Goal: Task Accomplishment & Management: Manage account settings

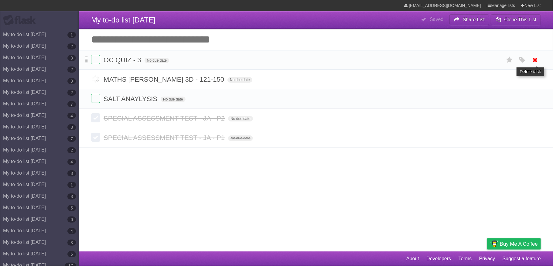
click at [536, 64] on icon at bounding box center [535, 60] width 9 height 10
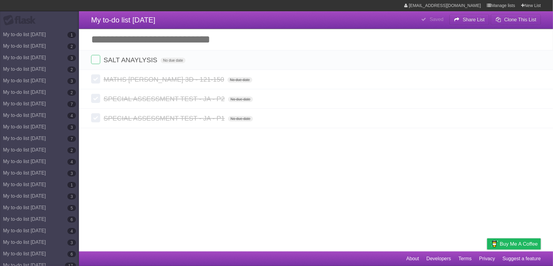
click at [536, 64] on icon at bounding box center [535, 60] width 9 height 10
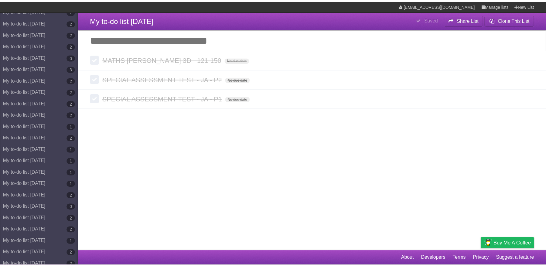
scroll to position [2805, 0]
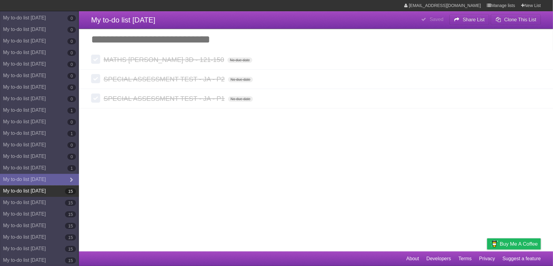
click at [45, 190] on link "My to-do list [DATE] 15" at bounding box center [39, 191] width 79 height 12
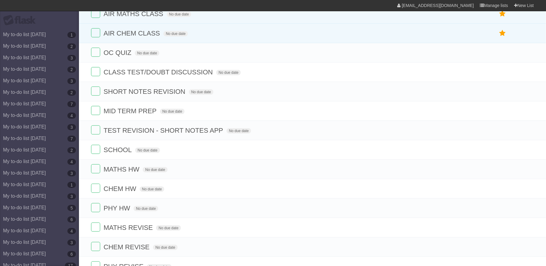
scroll to position [67, 0]
click at [526, 76] on icon at bounding box center [528, 71] width 9 height 10
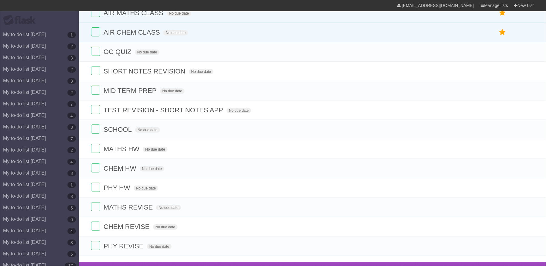
click at [526, 76] on icon at bounding box center [528, 71] width 9 height 10
click at [526, 94] on icon at bounding box center [528, 91] width 9 height 10
click at [526, 113] on icon at bounding box center [528, 110] width 9 height 10
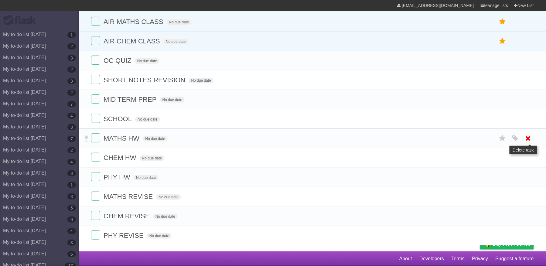
click at [529, 133] on icon at bounding box center [528, 138] width 9 height 10
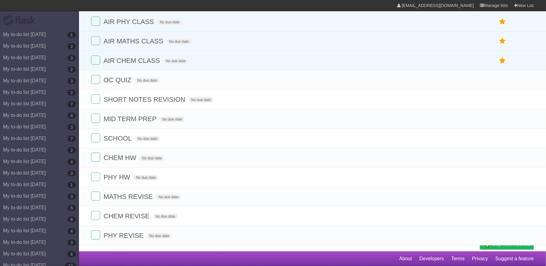
scroll to position [46, 0]
click at [526, 153] on icon at bounding box center [528, 158] width 9 height 10
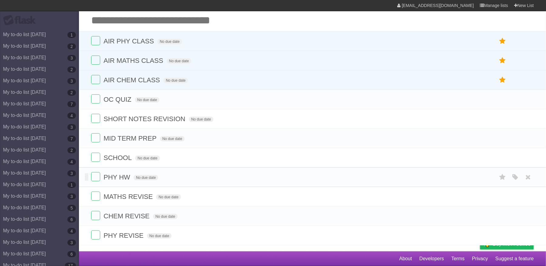
scroll to position [26, 0]
click at [524, 176] on link at bounding box center [529, 177] width 12 height 10
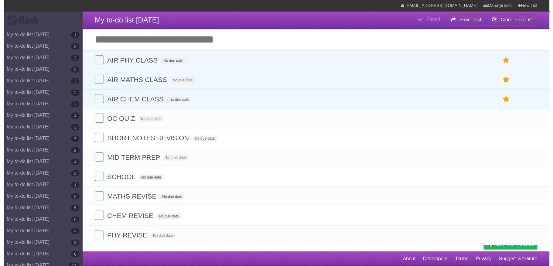
scroll to position [0, 0]
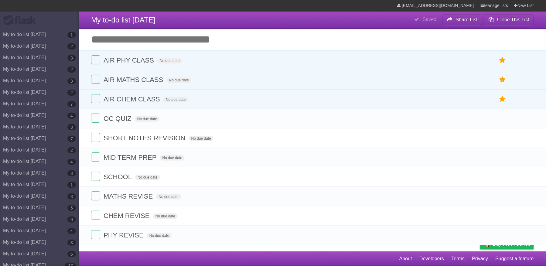
click at [242, 41] on input "Add another task" at bounding box center [312, 39] width 467 height 21
click at [527, 201] on icon at bounding box center [528, 196] width 9 height 10
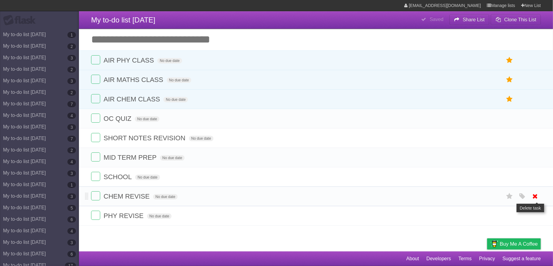
click at [535, 201] on icon at bounding box center [535, 196] width 9 height 10
